Goal: Transaction & Acquisition: Purchase product/service

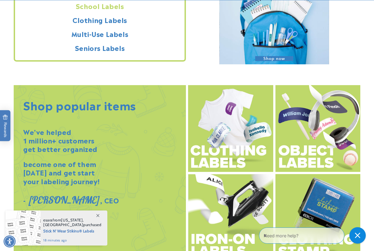
scroll to position [528, 0]
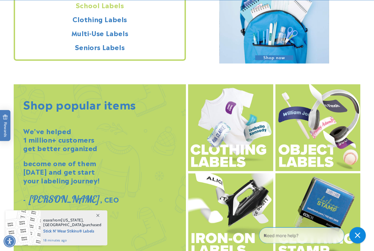
click at [316, 127] on img at bounding box center [318, 128] width 85 height 87
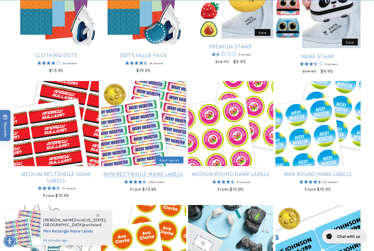
scroll to position [265, 0]
click at [143, 171] on link "Mini Rectangle Name Labels" at bounding box center [143, 174] width 85 height 6
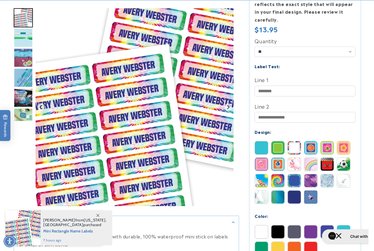
scroll to position [140, 0]
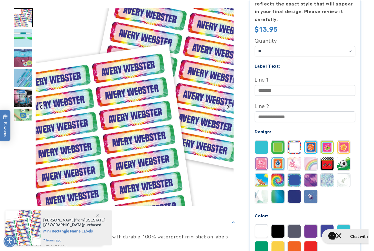
click at [278, 147] on img at bounding box center [278, 147] width 13 height 13
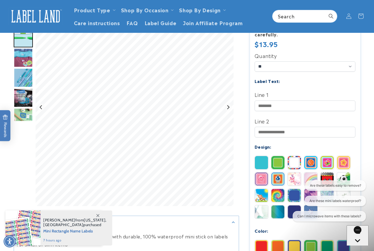
scroll to position [113, 0]
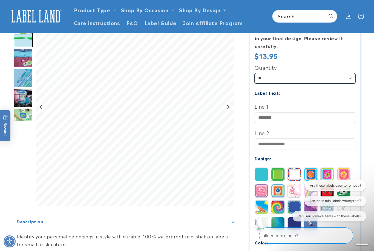
click at [354, 78] on select "** ** **" at bounding box center [305, 78] width 101 height 10
select select "**"
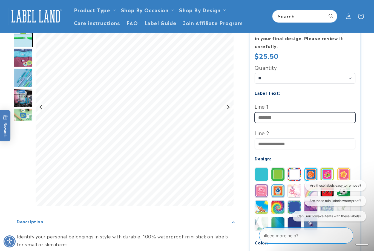
click at [327, 116] on input "Line 1" at bounding box center [305, 117] width 101 height 11
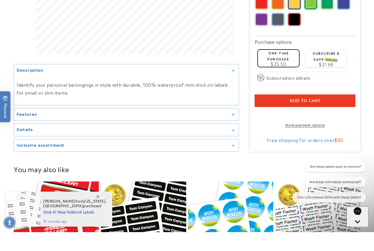
scroll to position [351, 0]
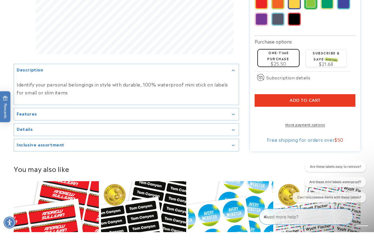
click at [340, 113] on button "Add to cart" at bounding box center [305, 119] width 101 height 13
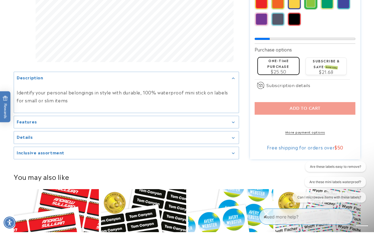
scroll to position [370, 0]
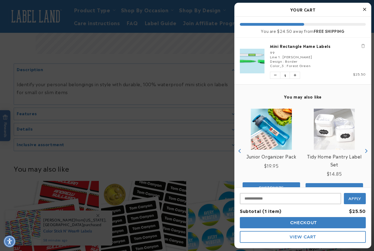
click at [201, 167] on div at bounding box center [187, 125] width 374 height 251
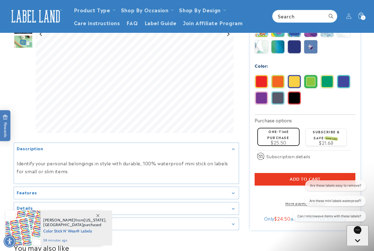
scroll to position [289, 0]
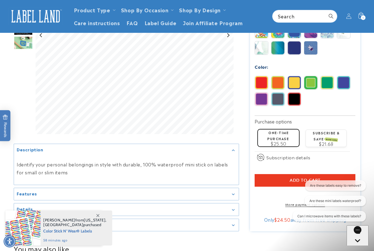
click at [347, 80] on img at bounding box center [343, 82] width 13 height 13
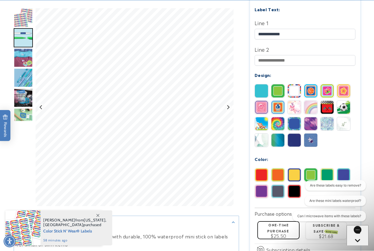
click at [346, 177] on img at bounding box center [343, 175] width 13 height 13
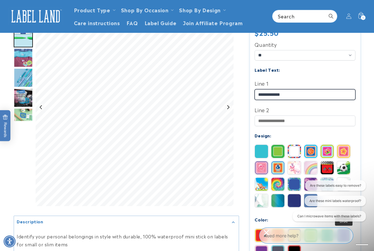
click at [274, 94] on input "**********" at bounding box center [305, 94] width 101 height 11
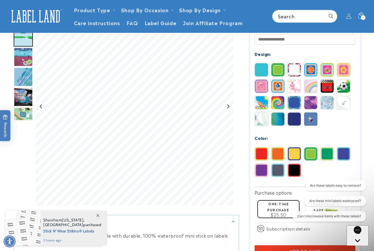
scroll to position [218, 0]
type input "**********"
click at [294, 104] on img at bounding box center [294, 102] width 13 height 13
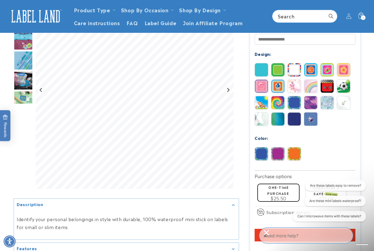
click at [279, 116] on img at bounding box center [278, 119] width 13 height 13
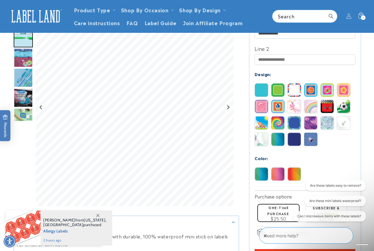
scroll to position [198, 0]
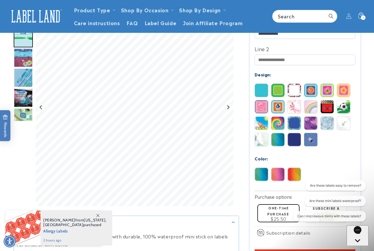
click at [279, 123] on img at bounding box center [278, 123] width 13 height 13
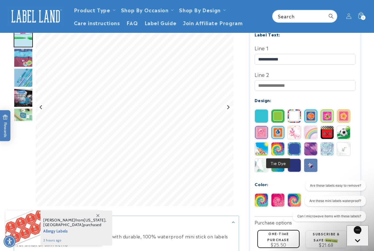
scroll to position [171, 0]
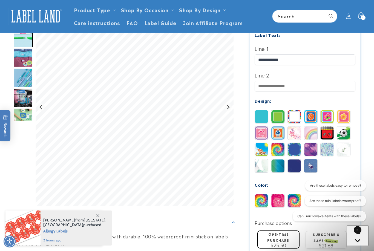
click at [278, 133] on img at bounding box center [278, 133] width 13 height 13
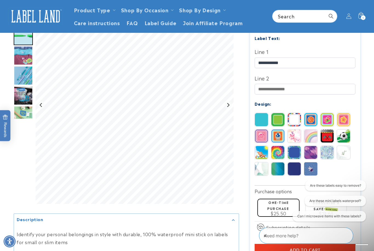
scroll to position [168, 0]
click at [342, 137] on img at bounding box center [343, 136] width 13 height 13
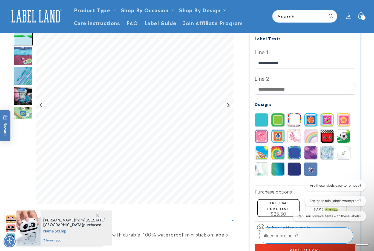
click at [326, 135] on img at bounding box center [327, 136] width 13 height 13
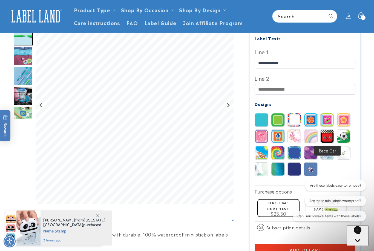
click at [276, 138] on img at bounding box center [278, 136] width 13 height 13
click at [312, 171] on img at bounding box center [310, 169] width 13 height 13
click at [294, 168] on img at bounding box center [294, 169] width 13 height 13
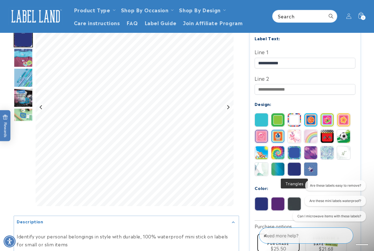
click at [279, 118] on img at bounding box center [278, 119] width 13 height 13
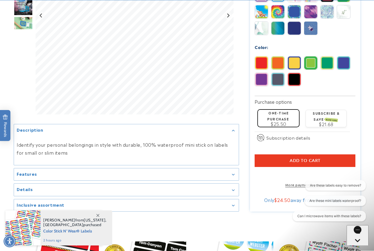
click at [339, 160] on button "Add to cart" at bounding box center [305, 161] width 101 height 13
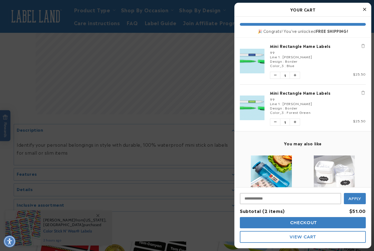
click at [212, 139] on div at bounding box center [187, 125] width 374 height 251
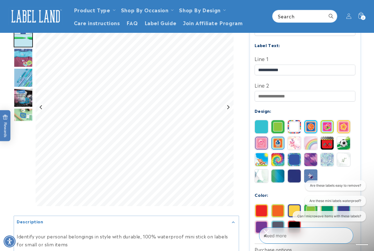
scroll to position [161, 0]
click at [109, 12] on link "Product Type" at bounding box center [92, 9] width 36 height 7
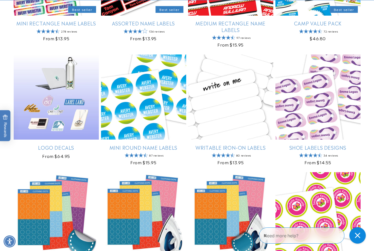
scroll to position [458, 0]
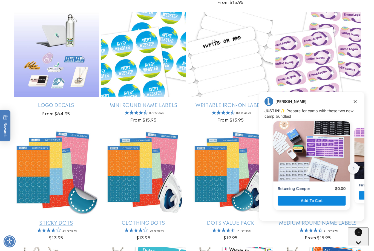
click at [61, 220] on link "Sticky Dots" at bounding box center [56, 223] width 85 height 6
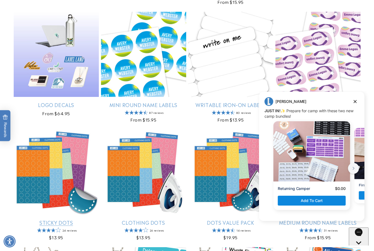
scroll to position [476, 0]
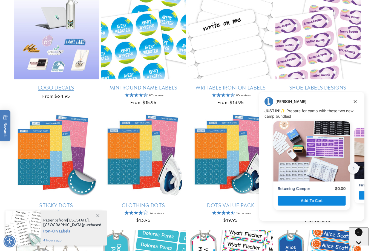
click at [69, 84] on link "Logo Decals" at bounding box center [56, 87] width 85 height 6
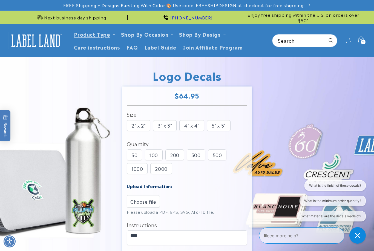
click at [116, 38] on ul "Clothing Labels Clothing Stamps Logo Decals Multi-Use Labels Seniors Value Pack…" at bounding box center [98, 77] width 55 height 82
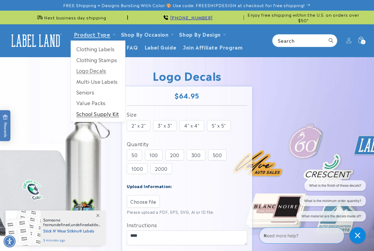
click at [87, 113] on link "School Supply Kit" at bounding box center [98, 114] width 54 height 11
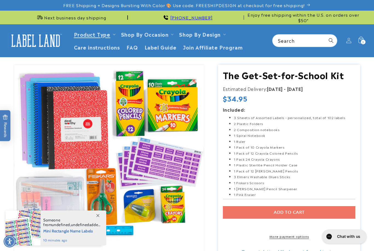
click at [115, 36] on ul "Clothing Labels Clothing Stamps Logo Decals Multi-Use Labels Seniors Value Pack…" at bounding box center [98, 77] width 55 height 82
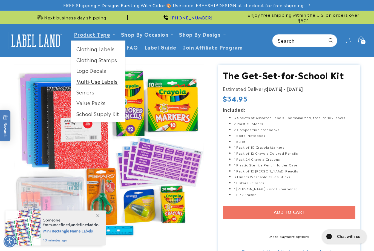
click at [93, 81] on link "Multi-Use Labels" at bounding box center [98, 81] width 54 height 11
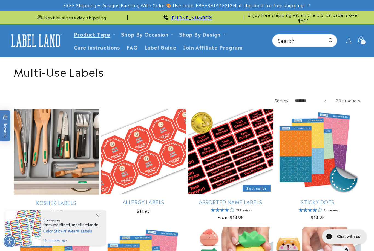
click at [232, 199] on link "Assorted Name Labels" at bounding box center [230, 202] width 85 height 6
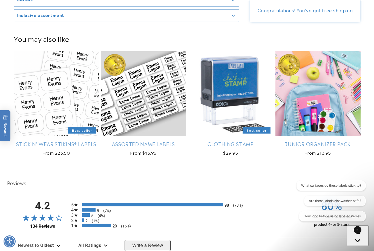
click at [343, 141] on link "Junior Organizer Pack" at bounding box center [318, 144] width 85 height 6
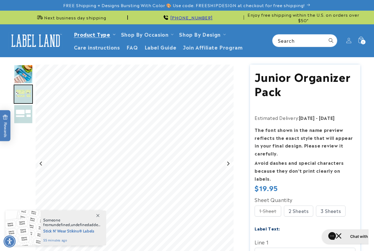
click at [94, 36] on link "Product Type" at bounding box center [92, 33] width 36 height 7
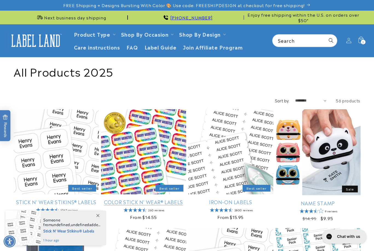
click at [133, 203] on link "Color Stick N' Wear® Labels" at bounding box center [143, 202] width 85 height 6
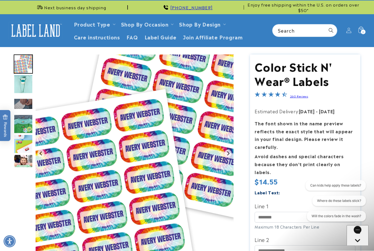
scroll to position [10, 0]
click at [362, 31] on div "2 2 items" at bounding box center [363, 32] width 5 height 5
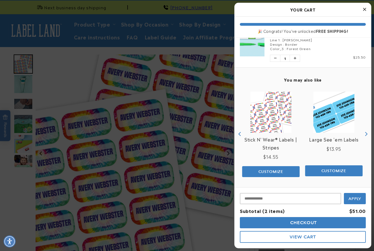
scroll to position [64, 0]
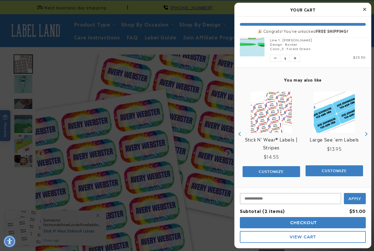
click at [365, 135] on icon "Next" at bounding box center [366, 134] width 4 height 4
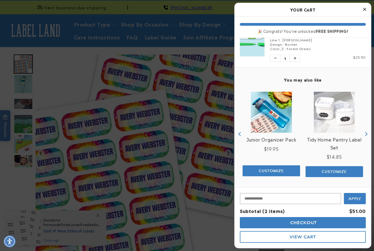
click at [368, 133] on icon "Next" at bounding box center [366, 134] width 4 height 4
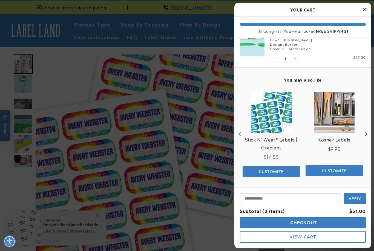
click at [366, 134] on icon "Next" at bounding box center [366, 134] width 4 height 4
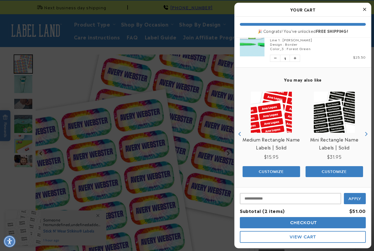
click at [323, 222] on button "Checkout" at bounding box center [303, 222] width 126 height 11
